Goal: Book appointment/travel/reservation

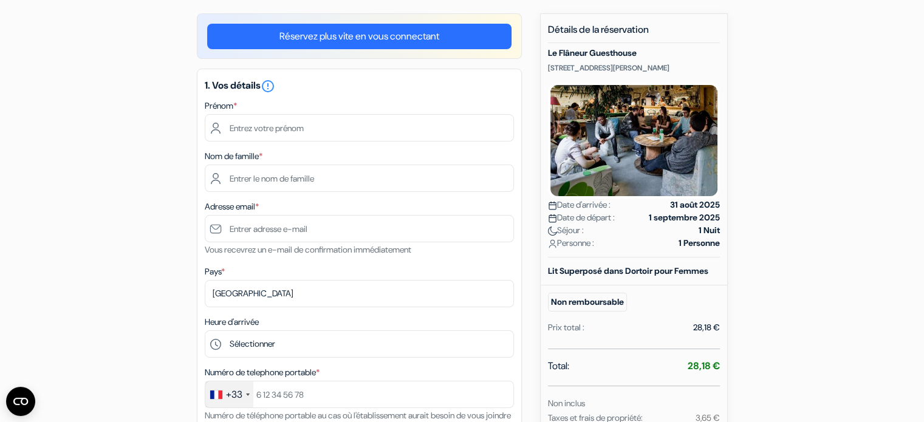
scroll to position [97, 0]
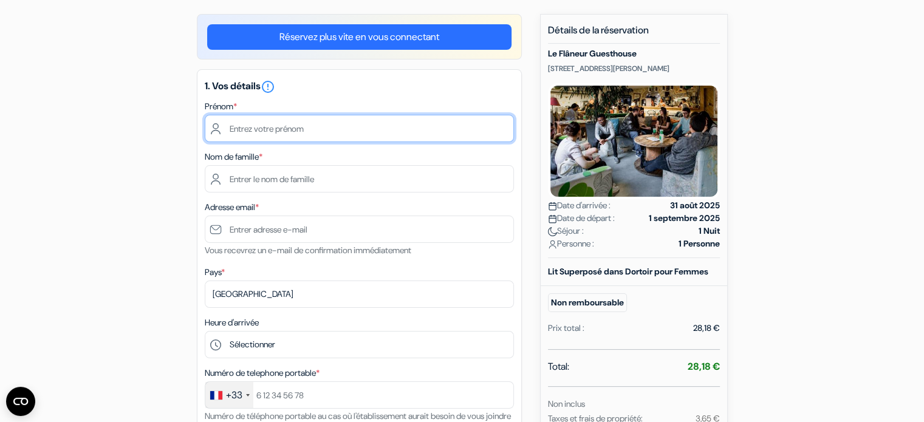
click at [342, 138] on input "text" at bounding box center [359, 128] width 309 height 27
type input "Mali"
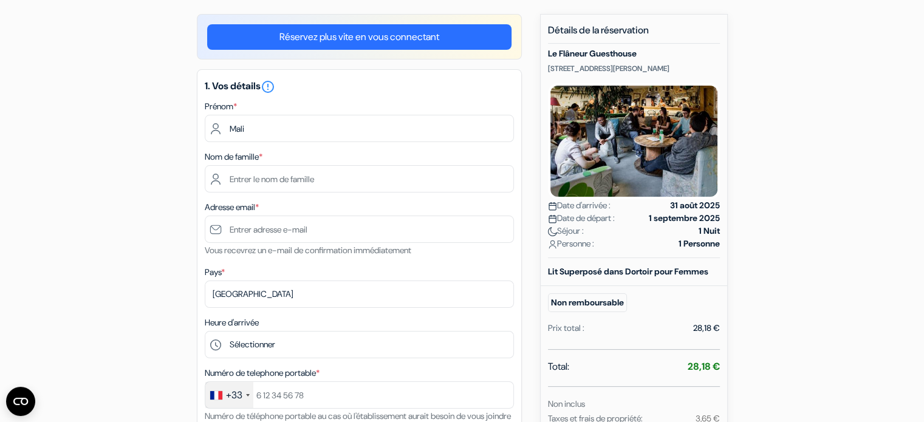
click at [320, 193] on div "1. Vos détails error_outline Prénom * [GEOGRAPHIC_DATA] Nom de famille * Adress…" at bounding box center [359, 279] width 325 height 421
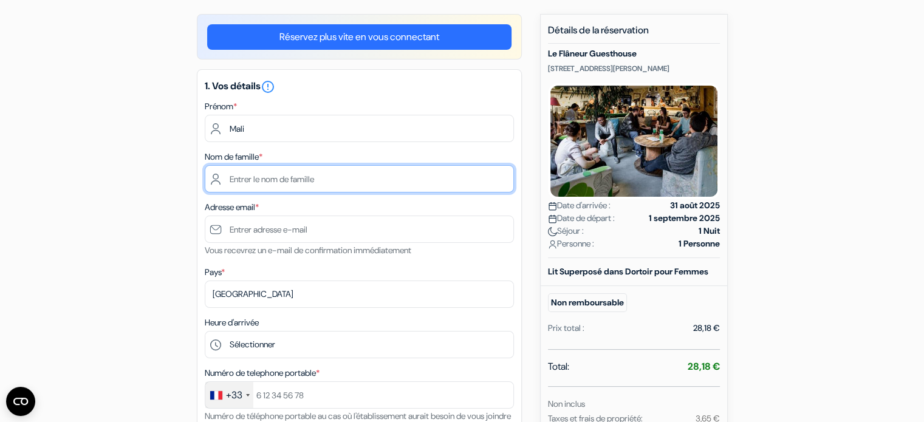
click at [322, 185] on input "text" at bounding box center [359, 178] width 309 height 27
type input "Lechevalier"
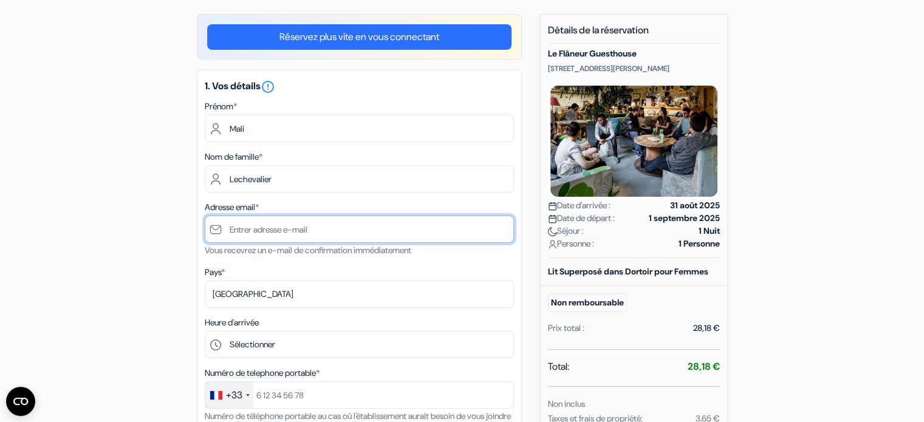
click at [313, 233] on input "text" at bounding box center [359, 229] width 309 height 27
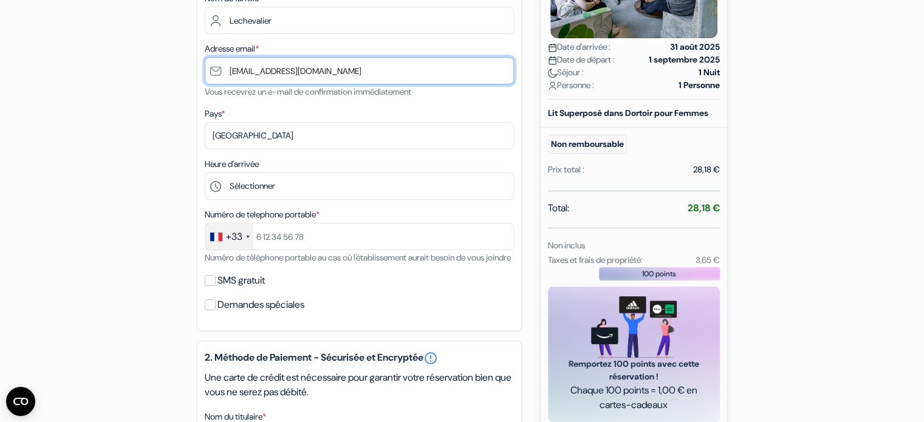
scroll to position [255, 0]
type input "[EMAIL_ADDRESS][DOMAIN_NAME]"
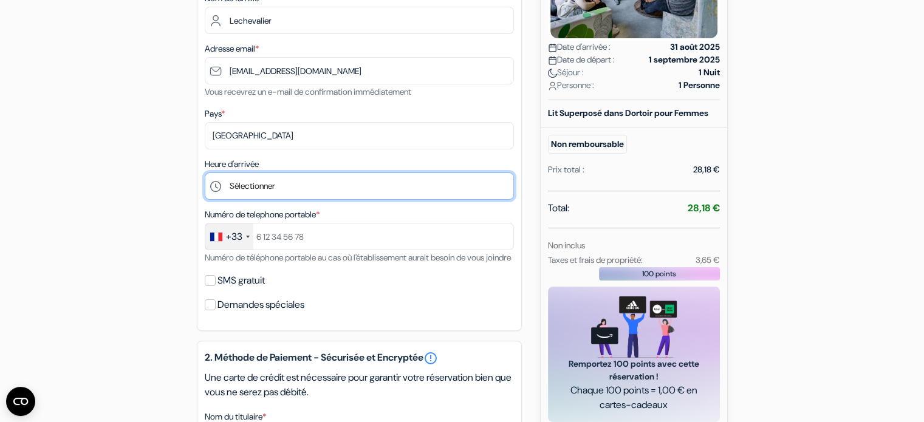
click at [314, 180] on select "Sélectionner 15:00 16:00 17:00 18:00 19:00 20:00 21:00 22:00 23:00" at bounding box center [359, 186] width 309 height 27
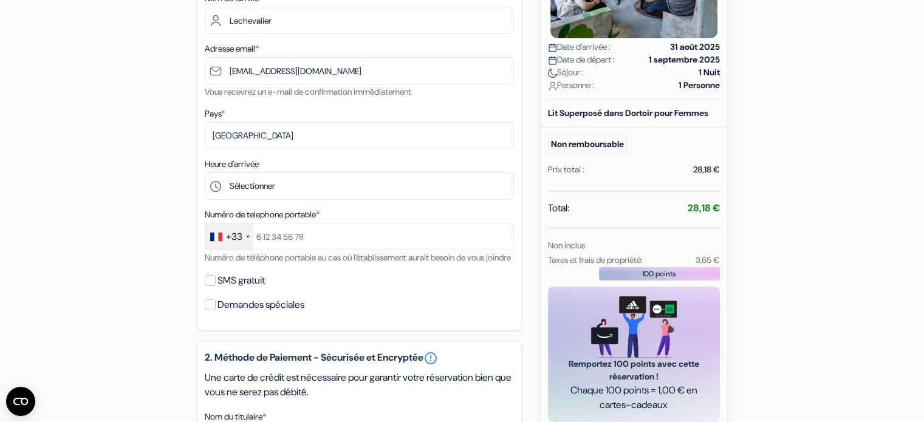
click at [194, 212] on div "add_box Le Flâneur Guesthouse [STREET_ADDRESS][PERSON_NAME] Détails de l'établi…" at bounding box center [462, 324] width 802 height 938
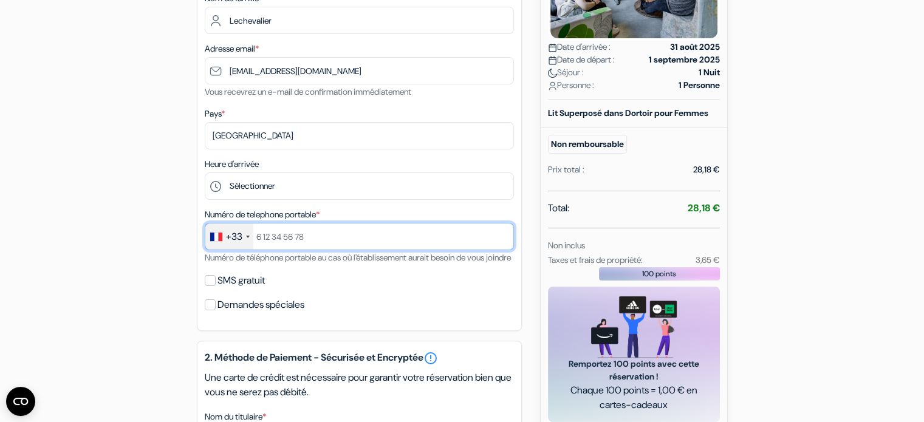
click at [316, 236] on input "text" at bounding box center [359, 236] width 309 height 27
type input "638602414"
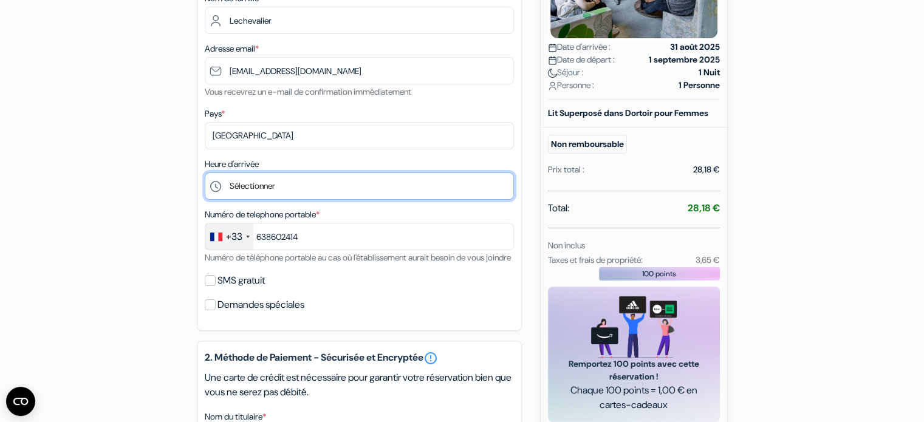
click at [266, 188] on select "Sélectionner 15:00 16:00 17:00 18:00 19:00 20:00 21:00 22:00 23:00" at bounding box center [359, 186] width 309 height 27
select select "19"
click at [205, 173] on select "Sélectionner 15:00 16:00 17:00 18:00 19:00 20:00 21:00 22:00 23:00" at bounding box center [359, 186] width 309 height 27
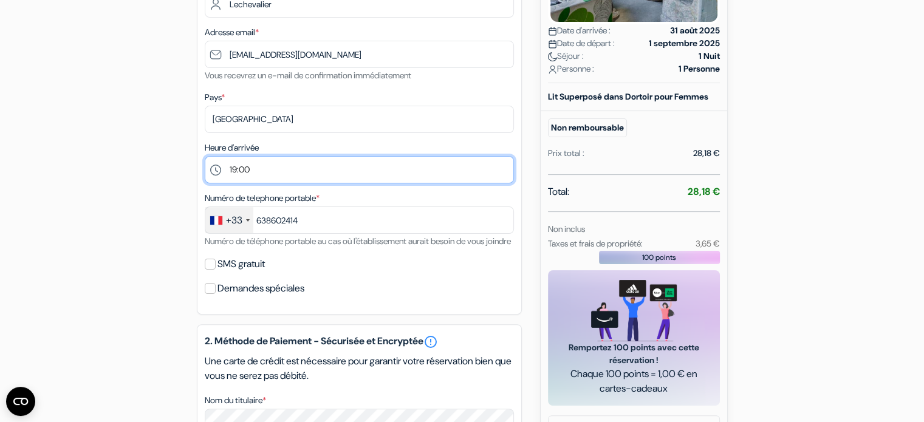
scroll to position [270, 0]
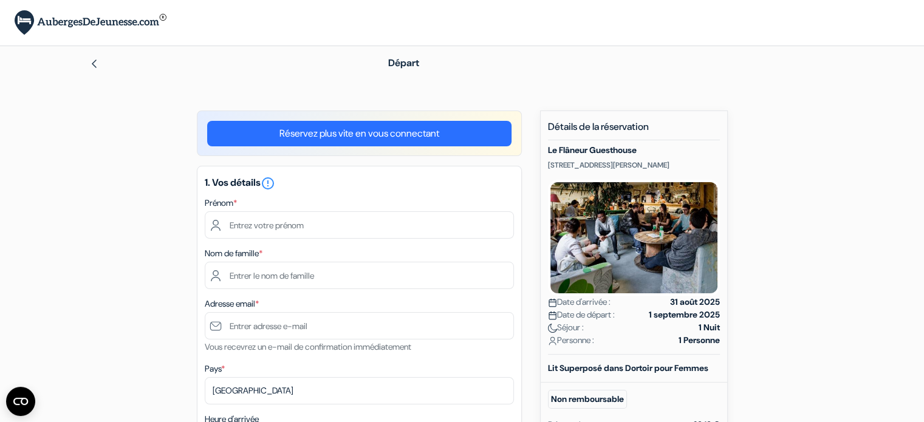
scroll to position [16, 0]
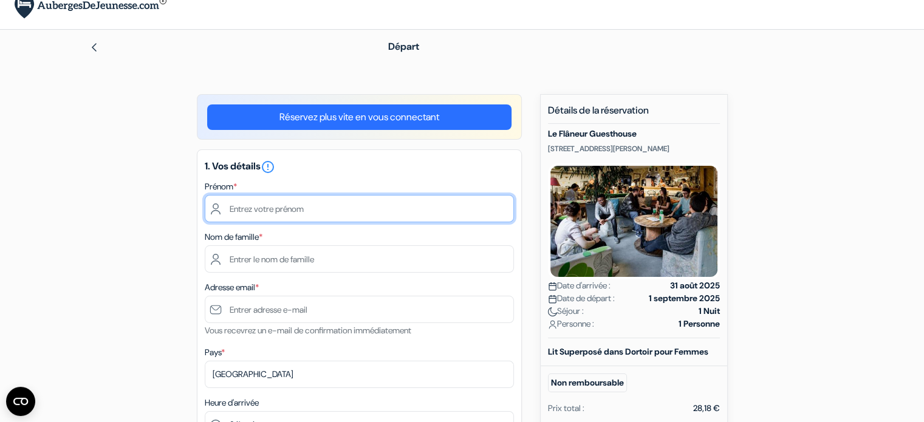
click at [480, 199] on input "text" at bounding box center [359, 208] width 309 height 27
type input "Mali"
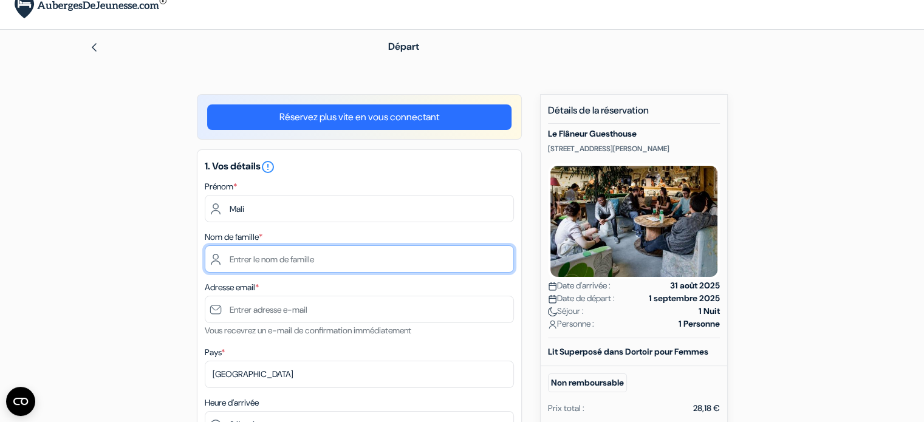
click at [322, 256] on input "text" at bounding box center [359, 259] width 309 height 27
type input "Lechevalier"
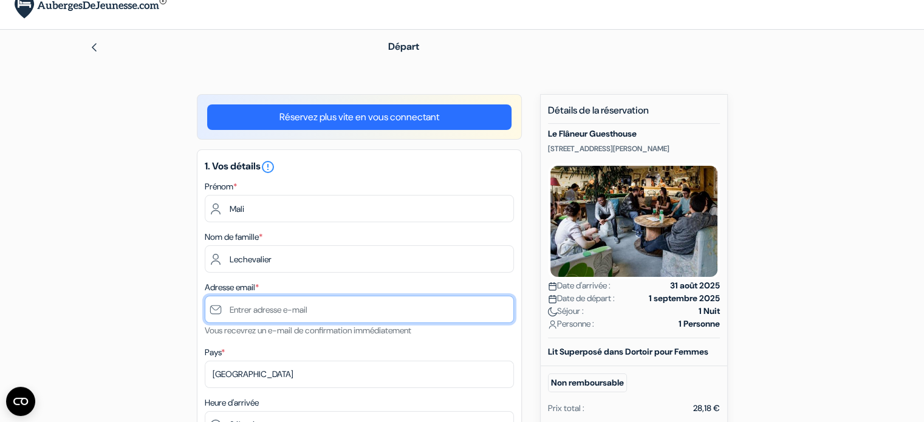
click at [317, 305] on input "text" at bounding box center [359, 309] width 309 height 27
type input "a"
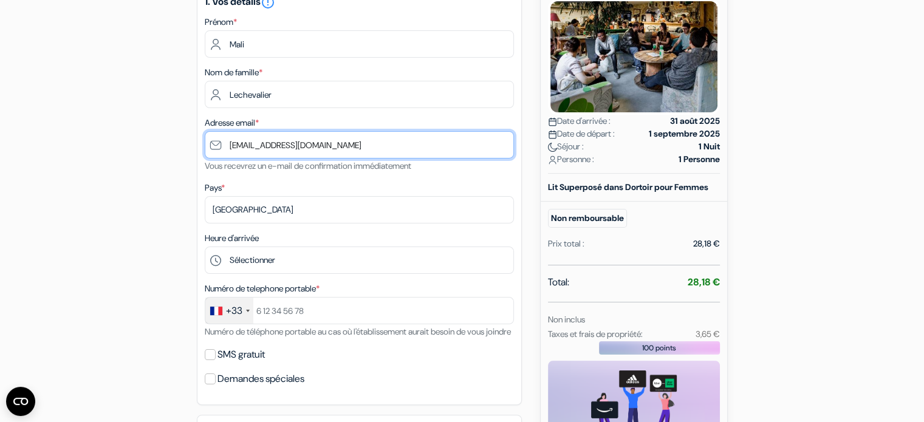
scroll to position [238, 0]
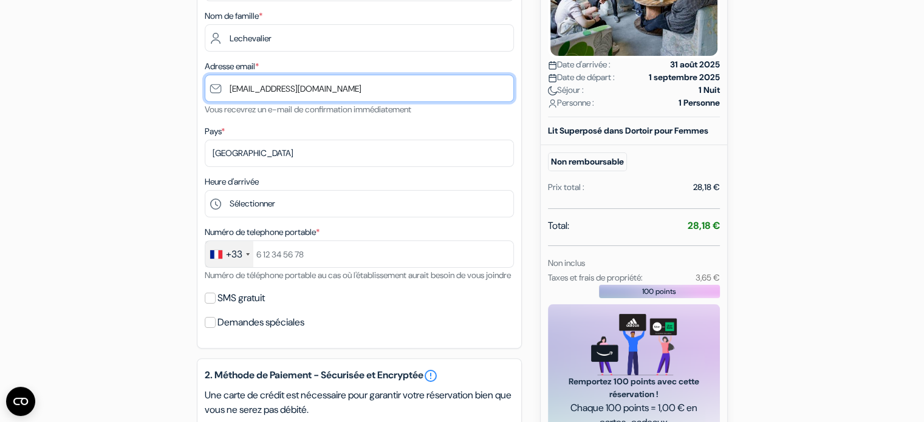
type input "[EMAIL_ADDRESS][DOMAIN_NAME]"
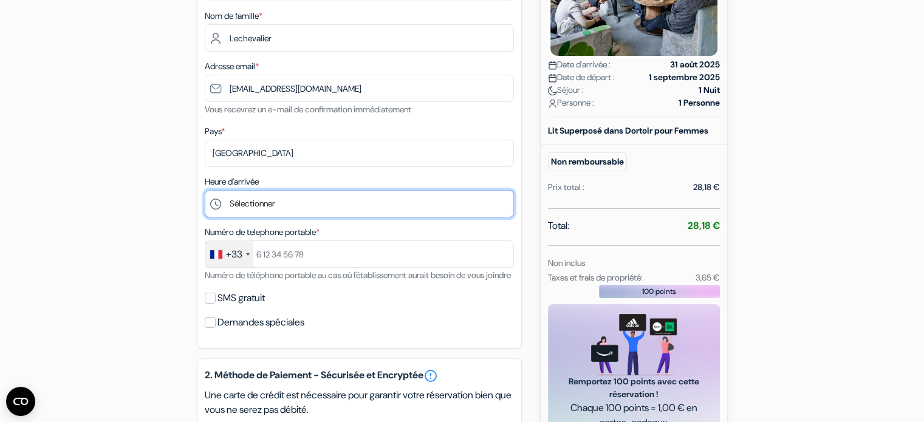
click at [353, 208] on select "Sélectionner 15:00 16:00 17:00 18:00 19:00 20:00 21:00 22:00 23:00" at bounding box center [359, 203] width 309 height 27
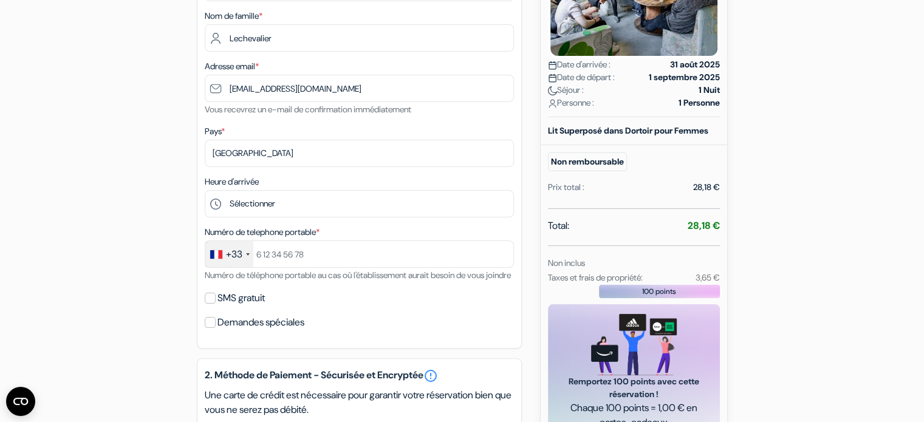
click at [182, 225] on div "add_box Le Flâneur Guesthouse [STREET_ADDRESS][PERSON_NAME] Détails de l'établi…" at bounding box center [462, 342] width 802 height 938
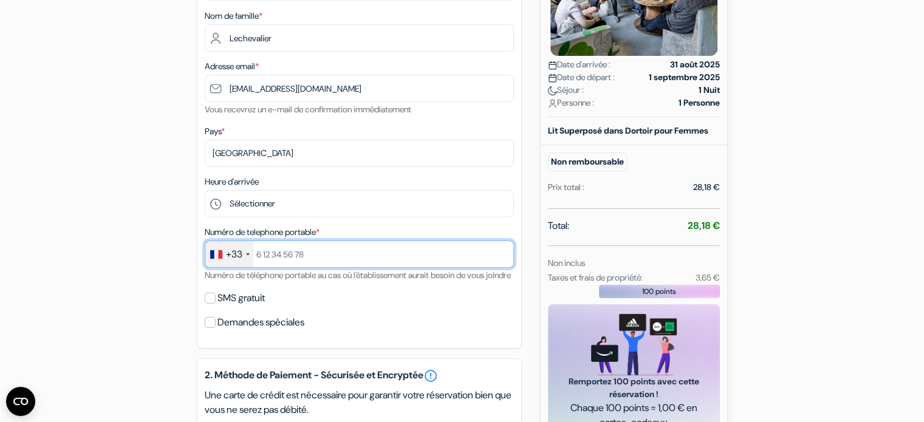
click at [286, 250] on input "text" at bounding box center [359, 254] width 309 height 27
type input "638602414"
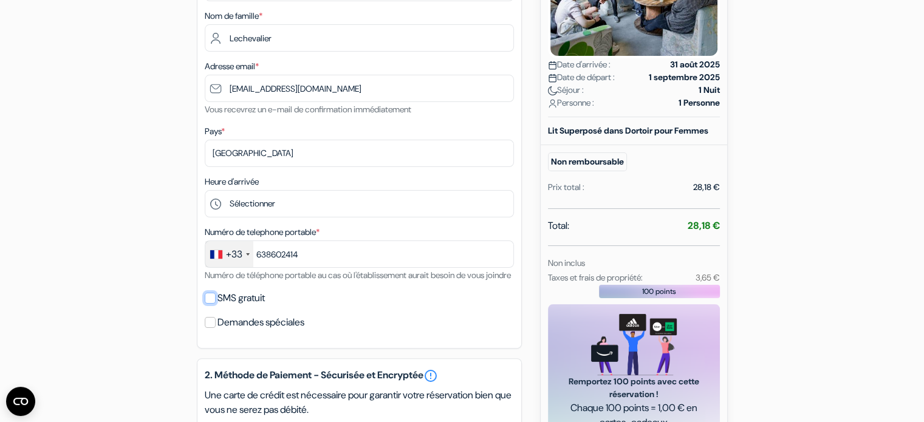
click at [213, 304] on input "SMS gratuit" at bounding box center [210, 298] width 11 height 11
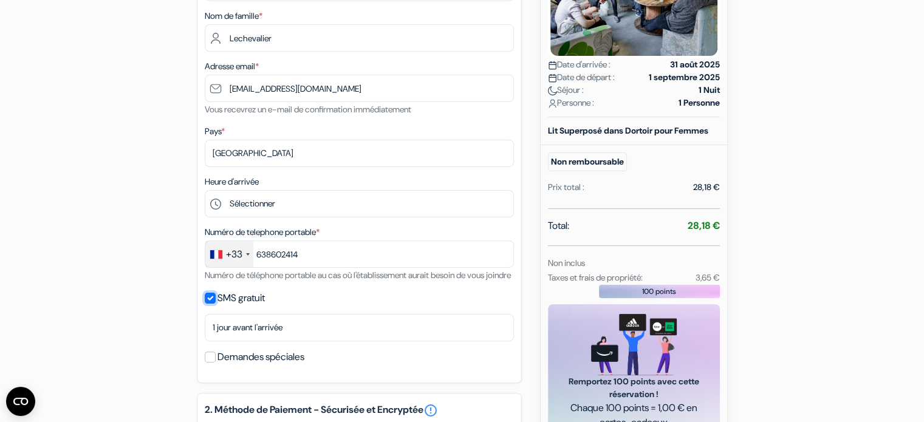
click at [214, 304] on input "SMS gratuit" at bounding box center [210, 298] width 11 height 11
checkbox input "false"
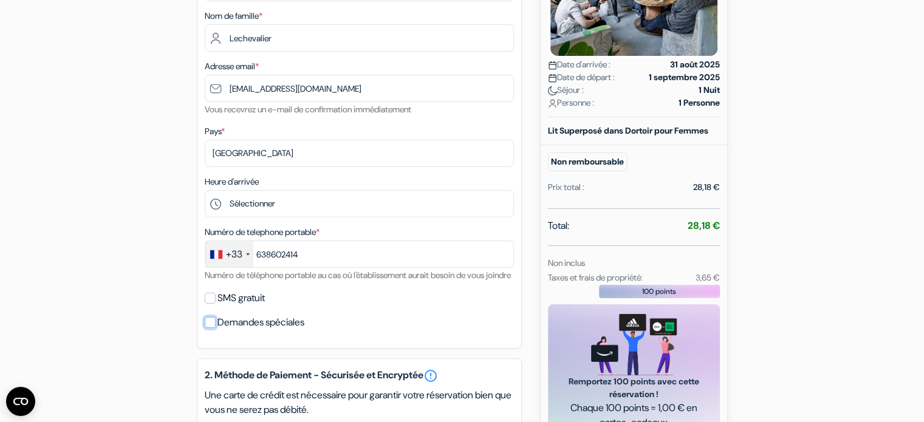
click at [210, 328] on input "Demandes spéciales" at bounding box center [210, 322] width 11 height 11
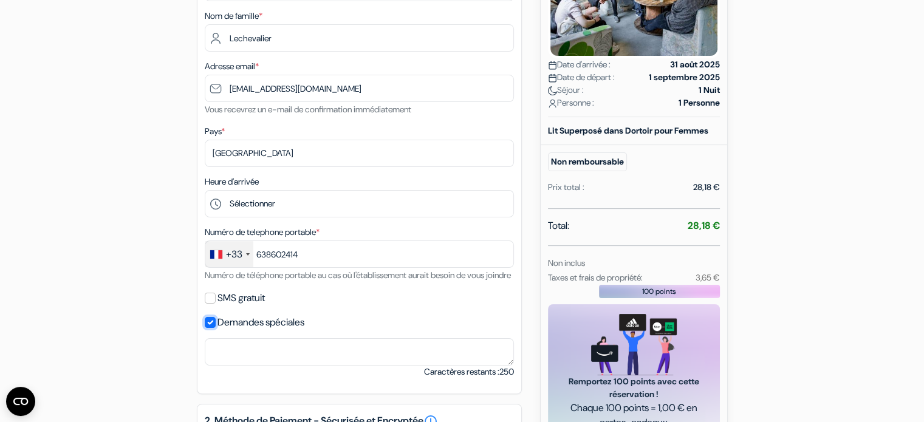
click at [210, 328] on input "Demandes spéciales" at bounding box center [210, 322] width 11 height 11
checkbox input "false"
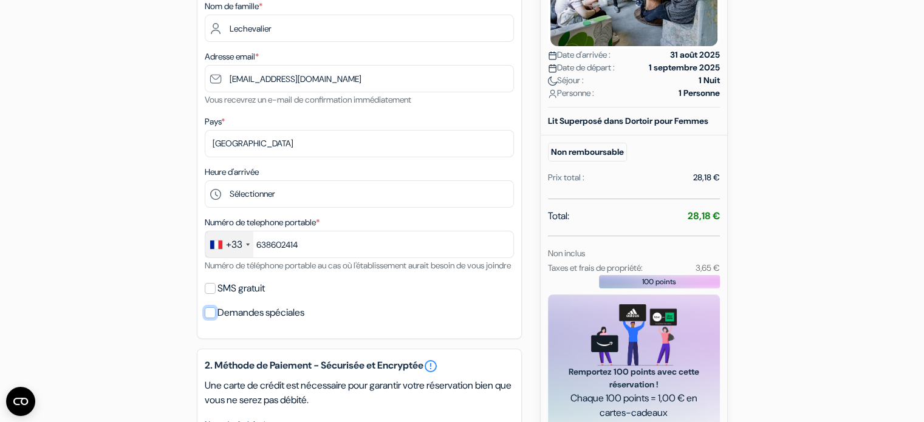
scroll to position [241, 0]
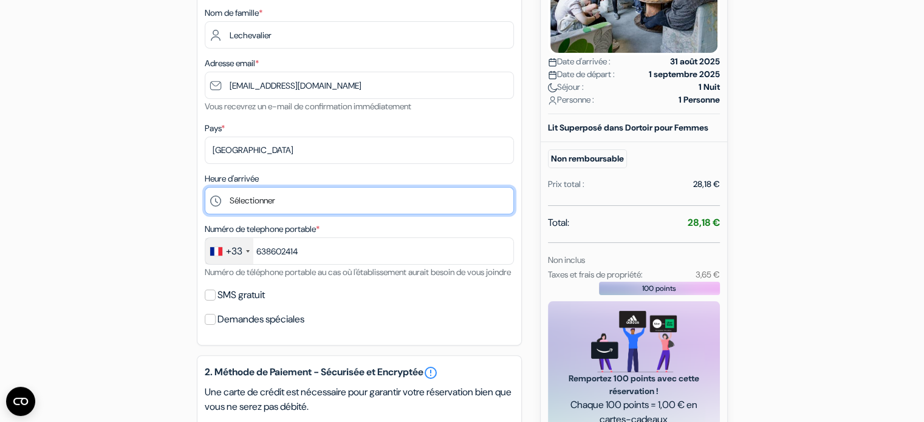
click at [318, 201] on select "Sélectionner 15:00 16:00 17:00 18:00 19:00 20:00 21:00 22:00 23:00" at bounding box center [359, 200] width 309 height 27
select select "20"
click at [205, 188] on select "Sélectionner 15:00 16:00 17:00 18:00 19:00 20:00 21:00 22:00 23:00" at bounding box center [359, 200] width 309 height 27
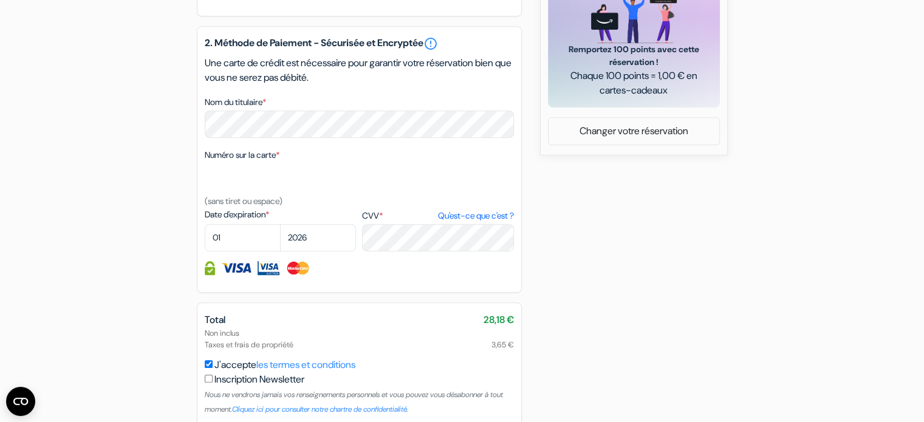
scroll to position [571, 0]
click at [298, 275] on img at bounding box center [298, 268] width 25 height 14
click at [243, 251] on select "01 02 03 04 05 06 07 08 09 10 11 12" at bounding box center [243, 237] width 76 height 27
select select "09"
click at [205, 239] on select "01 02 03 04 05 06 07 08 09 10 11 12" at bounding box center [243, 237] width 76 height 27
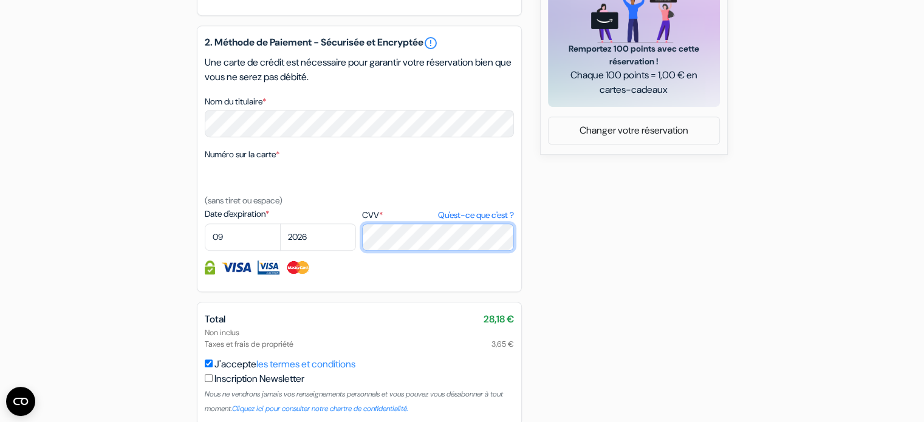
scroll to position [642, 0]
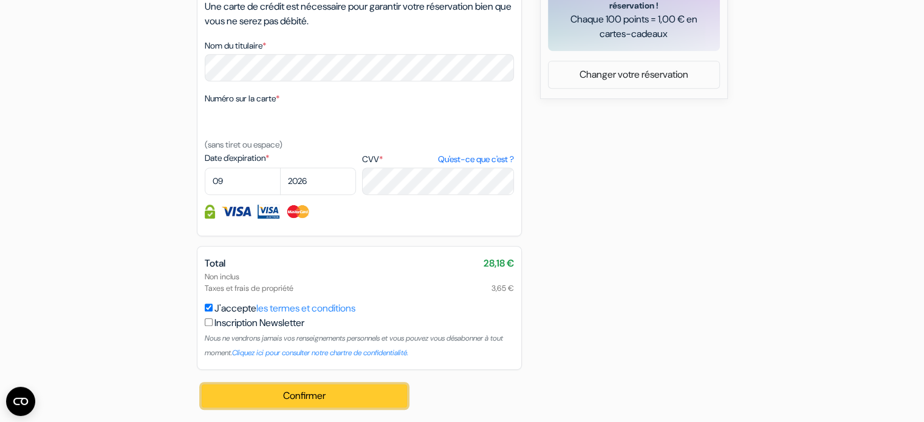
click at [304, 396] on button "Confirmer Loading..." at bounding box center [305, 396] width 206 height 23
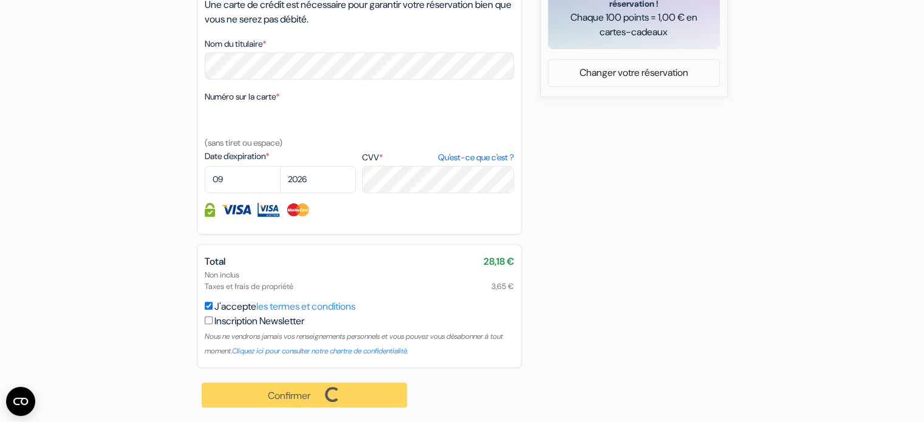
scroll to position [633, 0]
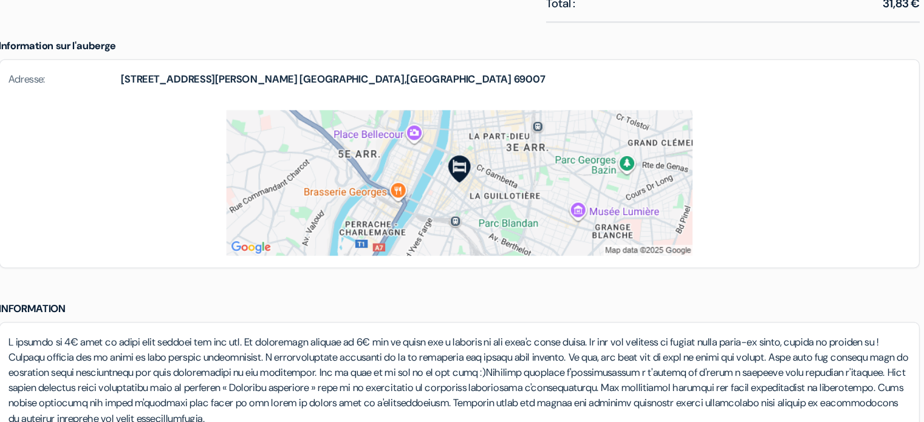
scroll to position [672, 0]
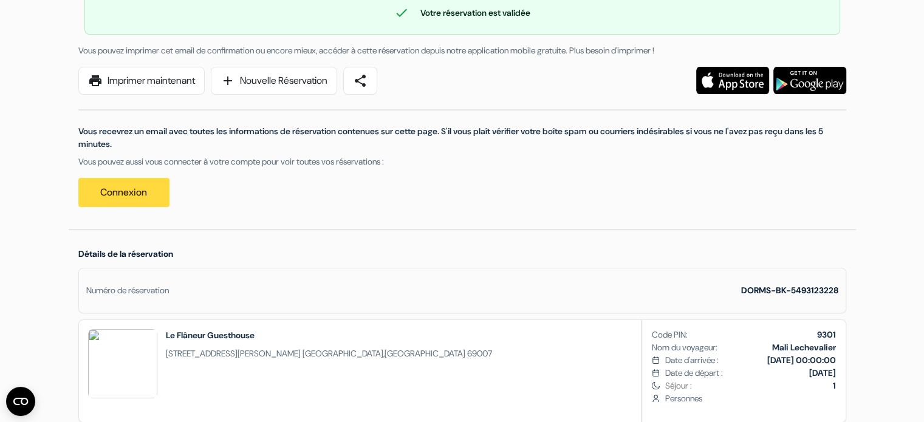
scroll to position [118, 0]
